Goal: Information Seeking & Learning: Learn about a topic

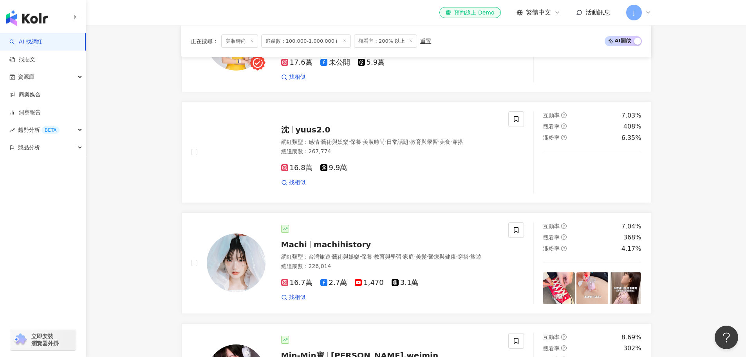
scroll to position [783, 0]
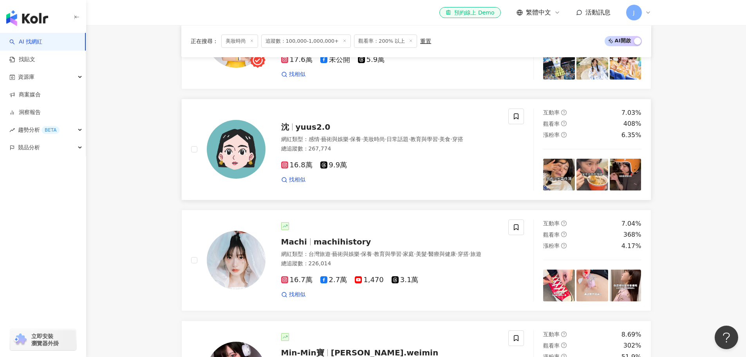
click at [313, 128] on span "yuus2.0" at bounding box center [313, 126] width 35 height 9
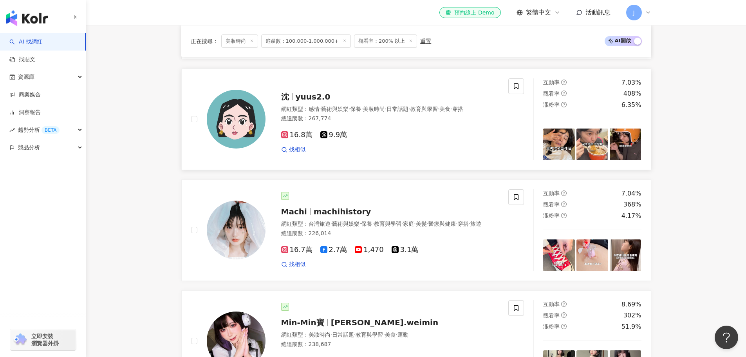
scroll to position [822, 0]
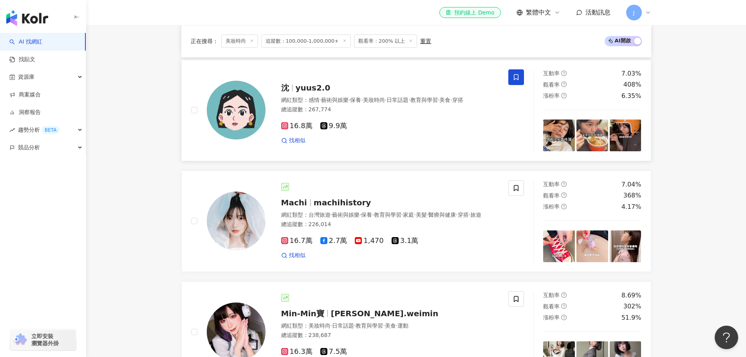
click at [515, 81] on icon at bounding box center [515, 77] width 7 height 7
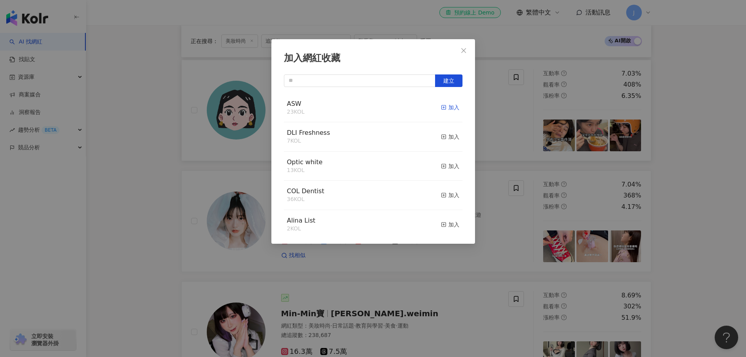
click at [447, 107] on div "加入" at bounding box center [450, 107] width 18 height 9
click at [463, 51] on icon "close" at bounding box center [463, 50] width 6 height 6
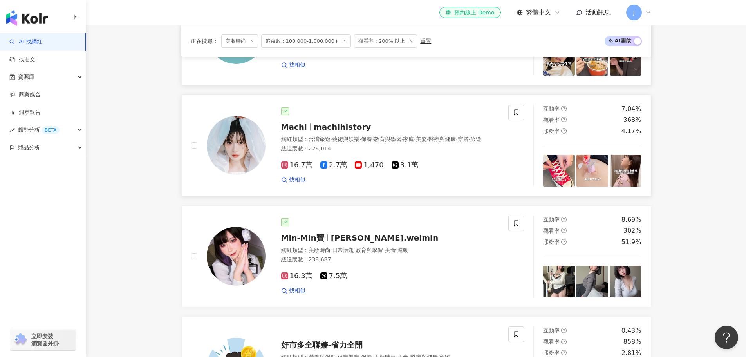
scroll to position [900, 0]
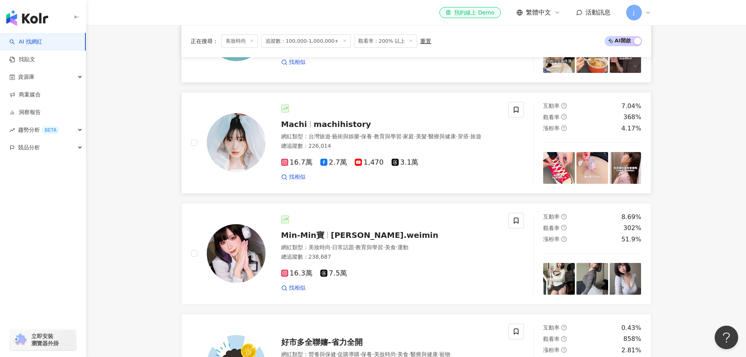
click at [330, 127] on span "machihistory" at bounding box center [342, 123] width 57 height 9
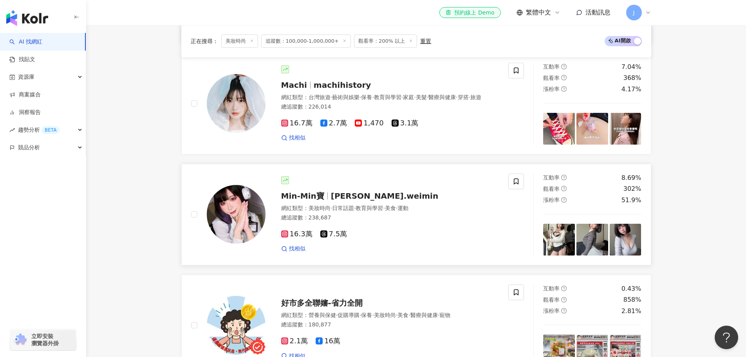
click at [315, 200] on span "Min-Min寶" at bounding box center [302, 195] width 43 height 9
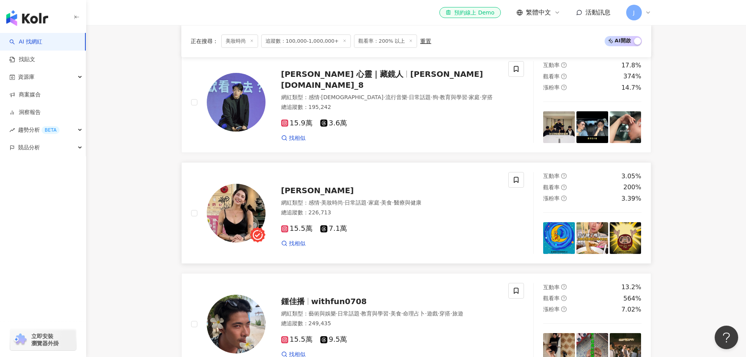
scroll to position [1292, 0]
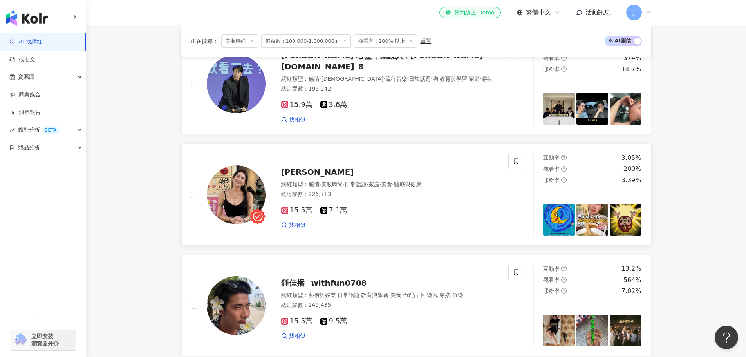
click at [339, 187] on span "美妝時尚" at bounding box center [332, 184] width 22 height 6
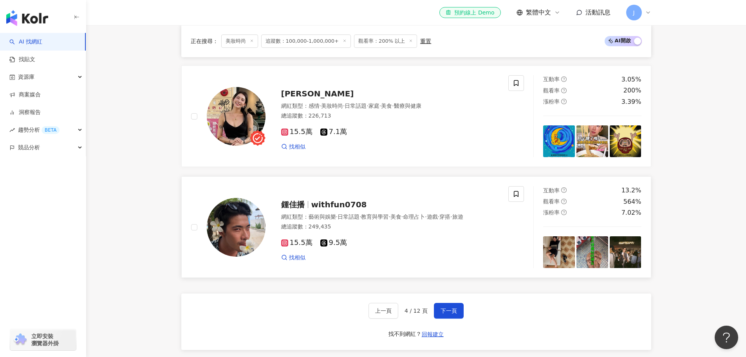
click at [327, 218] on span "藝術與娛樂" at bounding box center [321, 216] width 27 height 6
click at [437, 317] on button "下一頁" at bounding box center [449, 311] width 30 height 16
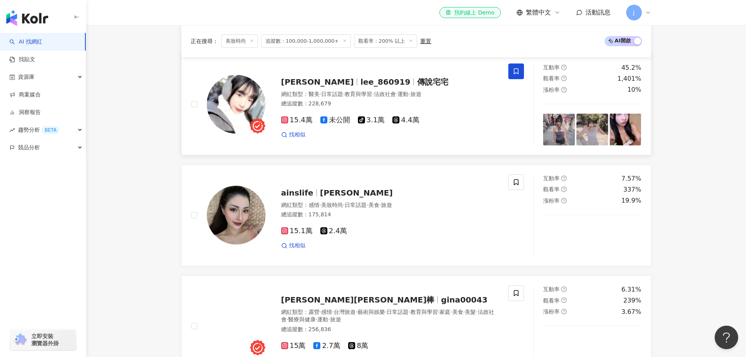
scroll to position [352, 0]
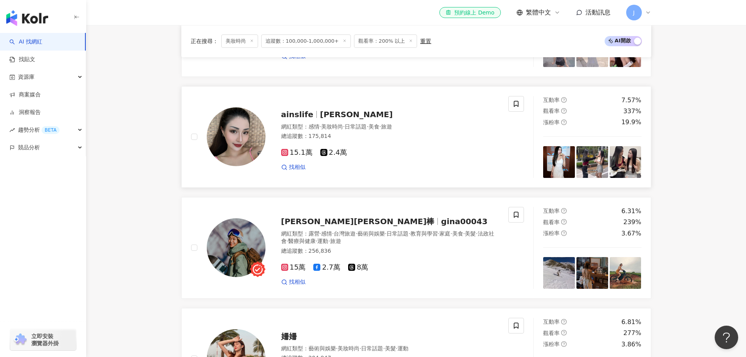
click at [313, 119] on span "ainslife" at bounding box center [300, 114] width 39 height 9
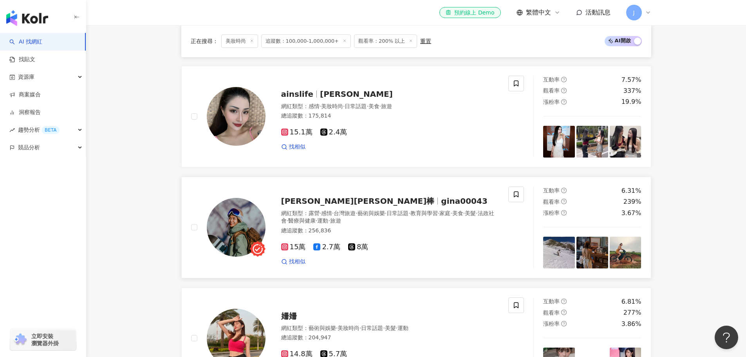
scroll to position [470, 0]
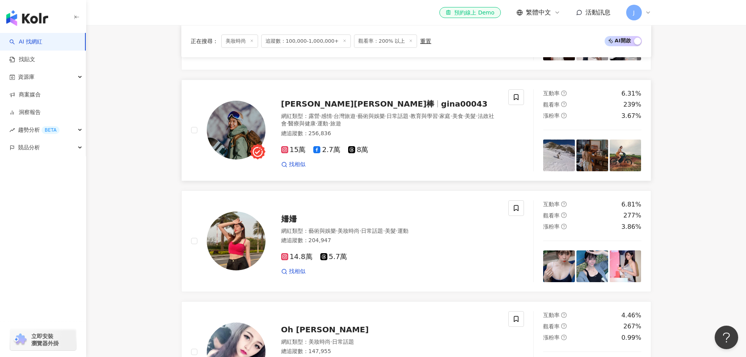
click at [314, 108] on span "Gina吉娜棒" at bounding box center [357, 103] width 153 height 9
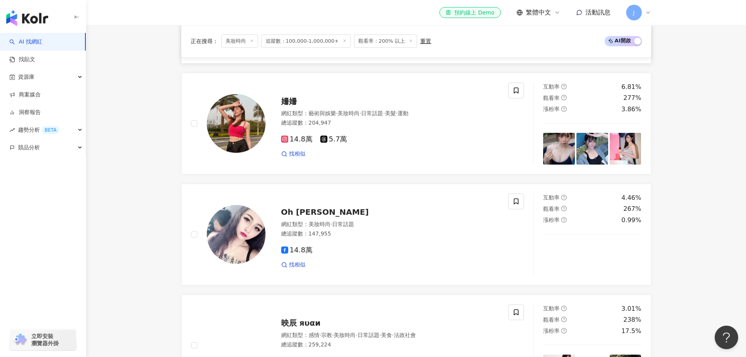
scroll to position [626, 0]
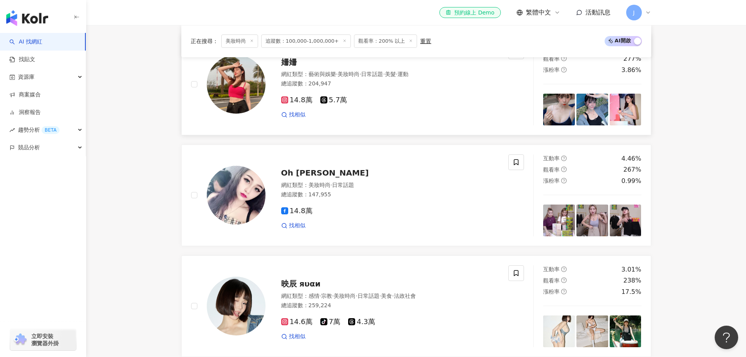
click at [288, 67] on span "姍姍" at bounding box center [289, 61] width 16 height 9
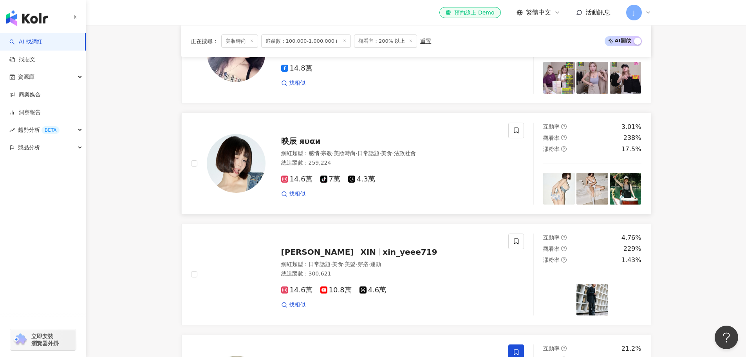
scroll to position [783, 0]
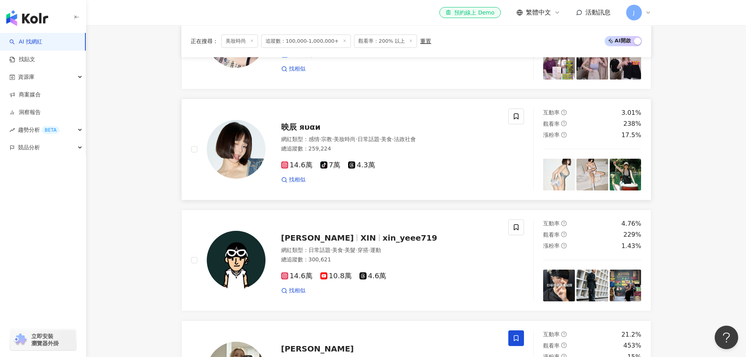
click at [298, 132] on span "映辰 яυαи" at bounding box center [301, 126] width 40 height 9
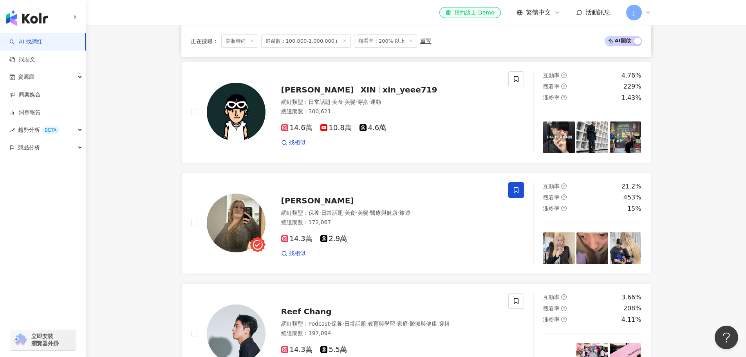
scroll to position [1096, 0]
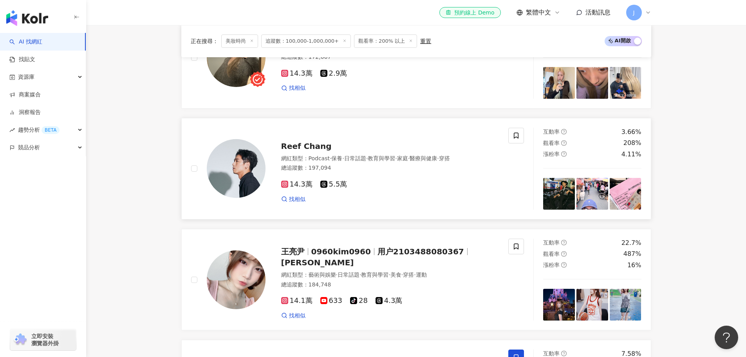
click at [303, 150] on span "Reef Chang" at bounding box center [306, 145] width 50 height 9
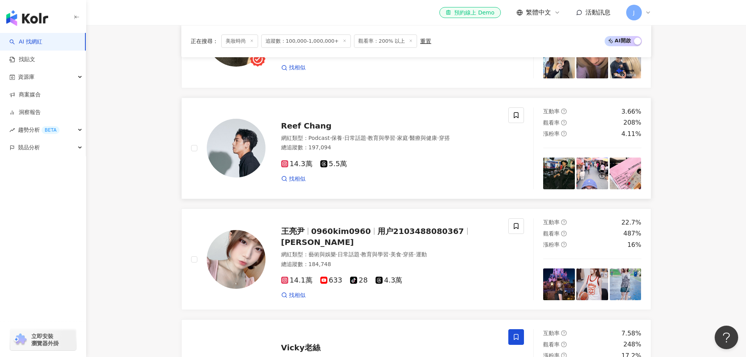
scroll to position [1174, 0]
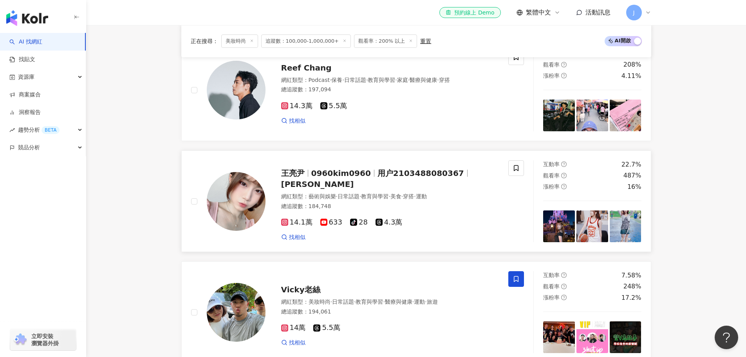
drag, startPoint x: 313, startPoint y: 183, endPoint x: 384, endPoint y: 51, distance: 150.3
click at [313, 178] on span "0960kim0960" at bounding box center [340, 172] width 59 height 9
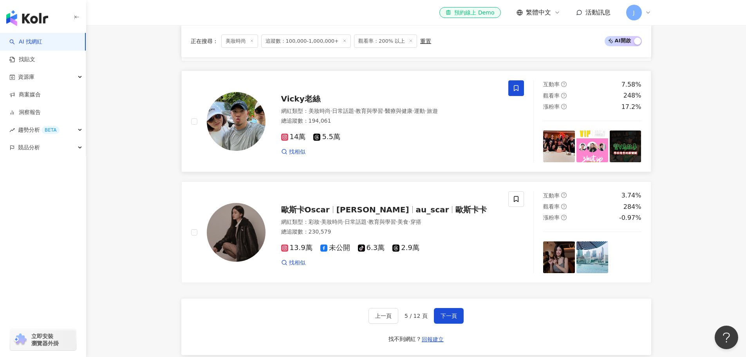
scroll to position [1409, 0]
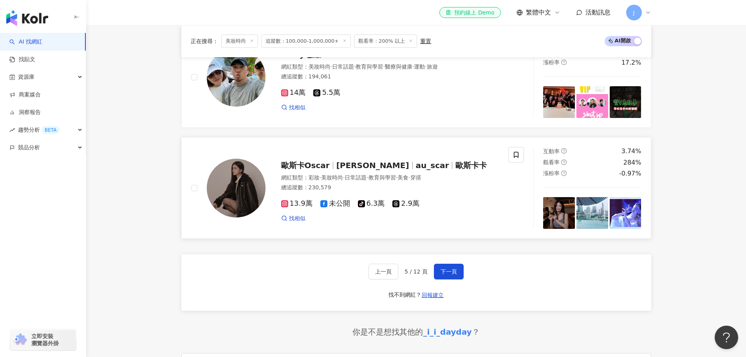
click at [301, 170] on span "歐斯卡Oscar" at bounding box center [305, 164] width 49 height 9
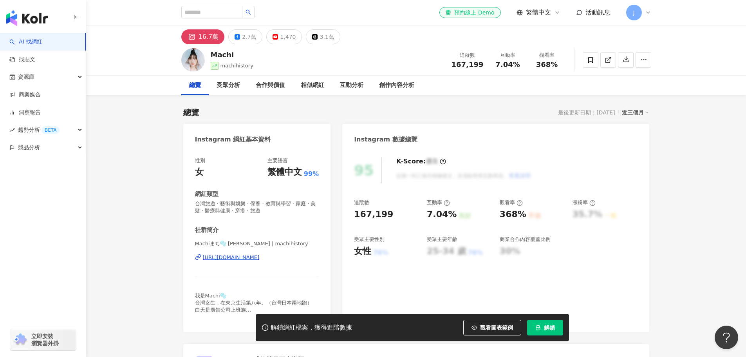
click at [233, 254] on div "https://www.instagram.com/machihistory/" at bounding box center [231, 257] width 57 height 7
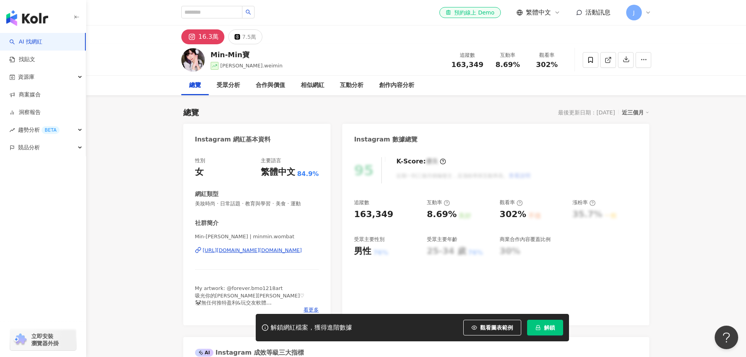
click at [274, 250] on div "https://www.instagram.com/minmin.wombat/" at bounding box center [252, 250] width 99 height 7
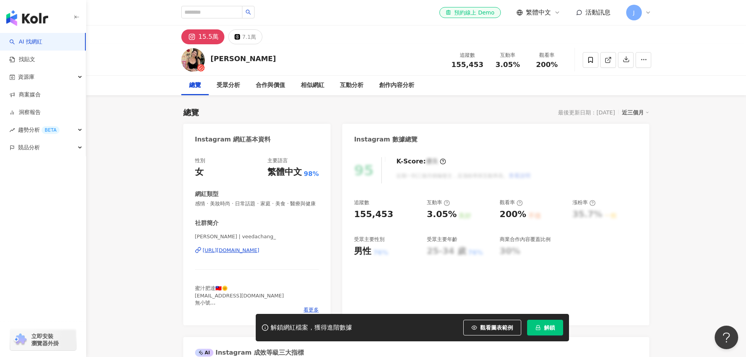
click at [238, 254] on div "https://www.instagram.com/veedachang_/" at bounding box center [231, 250] width 57 height 7
